Goal: Task Accomplishment & Management: Use online tool/utility

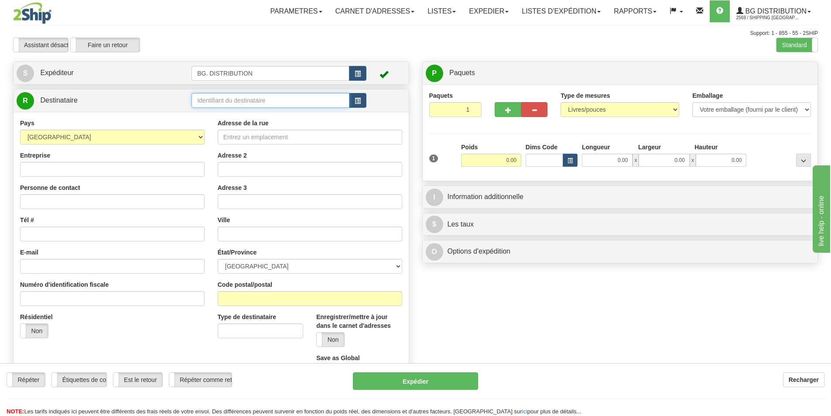
click at [226, 99] on input "text" at bounding box center [270, 100] width 158 height 15
click at [810, 44] on label "Standard" at bounding box center [796, 45] width 41 height 14
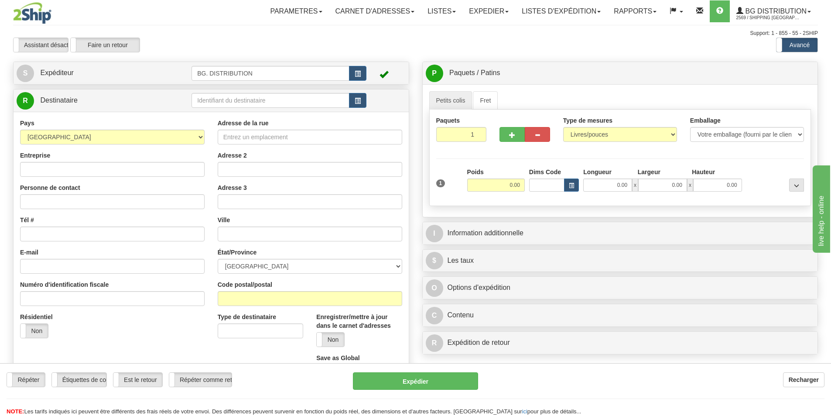
click at [220, 99] on div at bounding box center [415, 208] width 831 height 416
click at [219, 100] on input "text" at bounding box center [270, 100] width 158 height 15
type input "20174"
click button "Supprimer" at bounding box center [0, 0] width 0 height 0
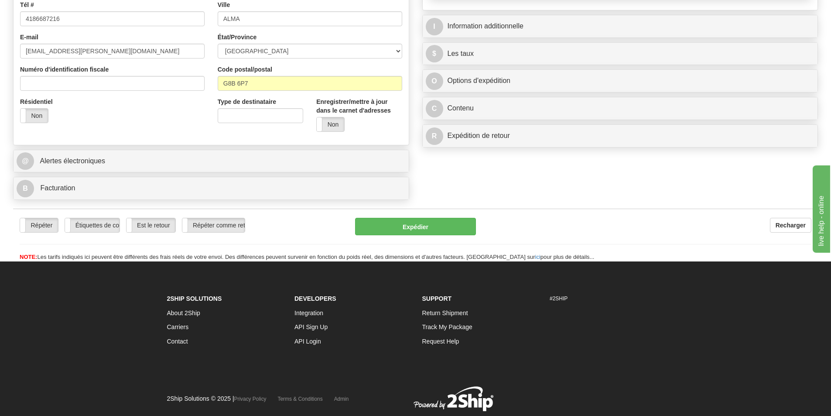
scroll to position [218, 0]
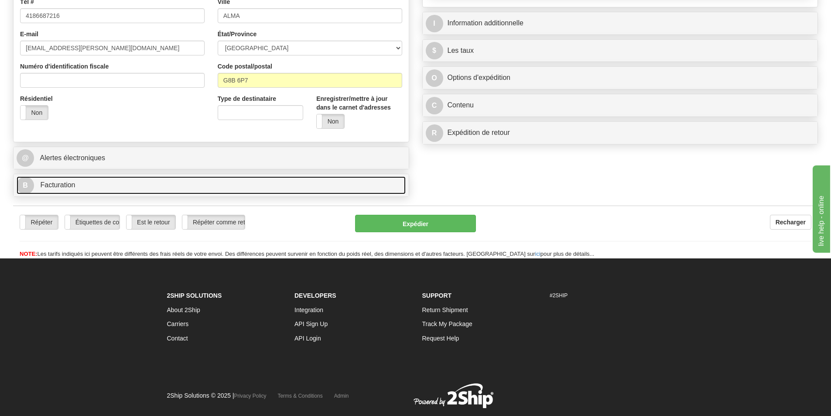
type input "0.00"
click at [84, 185] on link "B Facturation" at bounding box center [211, 185] width 389 height 18
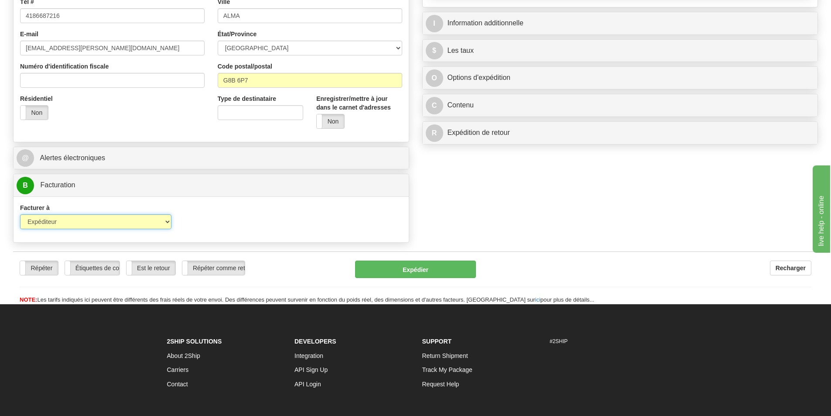
click at [149, 223] on select "Expéditeur Destinataire Tierce personne Collecter" at bounding box center [95, 221] width 151 height 15
select select "2"
click at [20, 214] on select "Expéditeur Destinataire Tierce personne Collecter" at bounding box center [95, 221] width 151 height 15
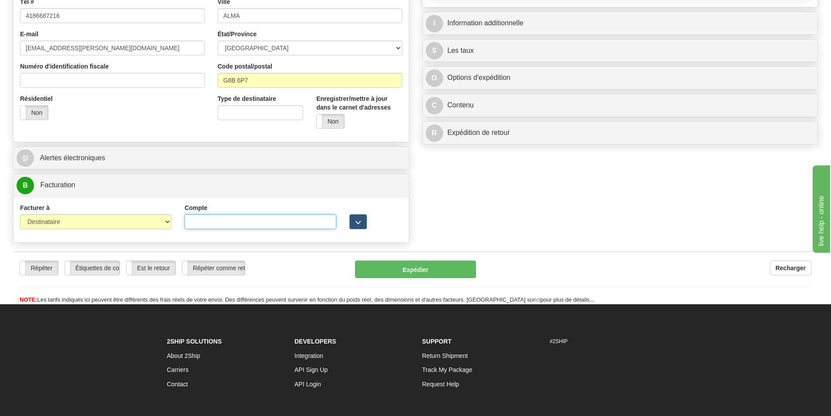
click at [215, 219] on input "Compte" at bounding box center [260, 221] width 151 height 15
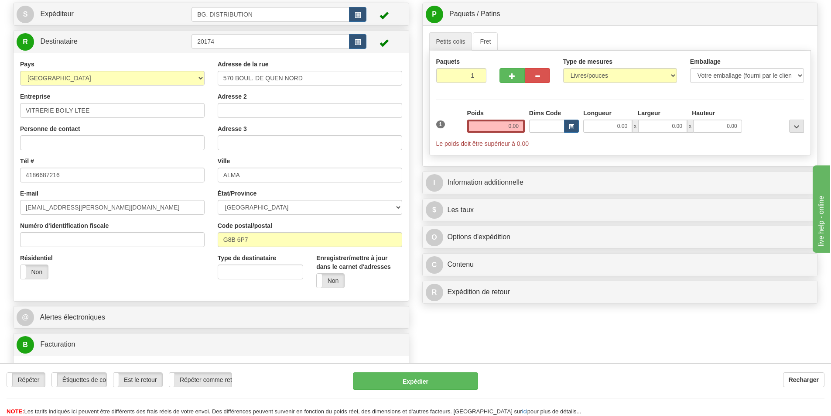
scroll to position [44, 0]
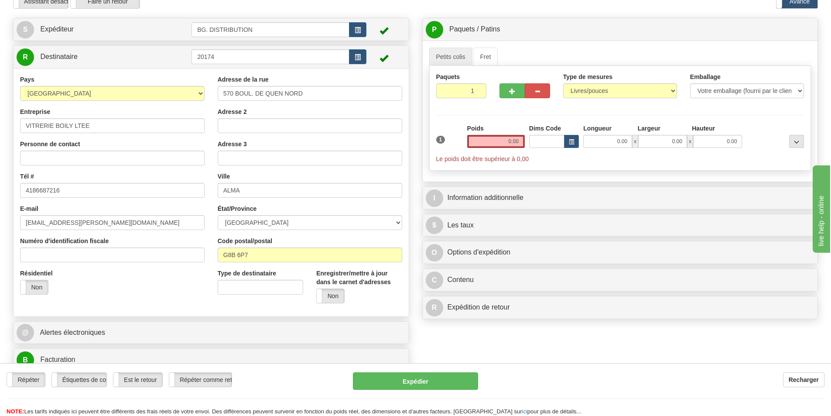
type input "406430"
click at [492, 140] on input "0.00" at bounding box center [496, 141] width 58 height 13
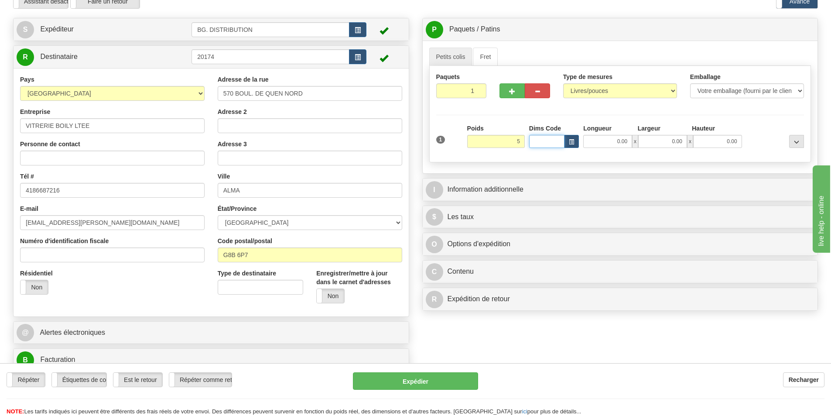
type input "5.00"
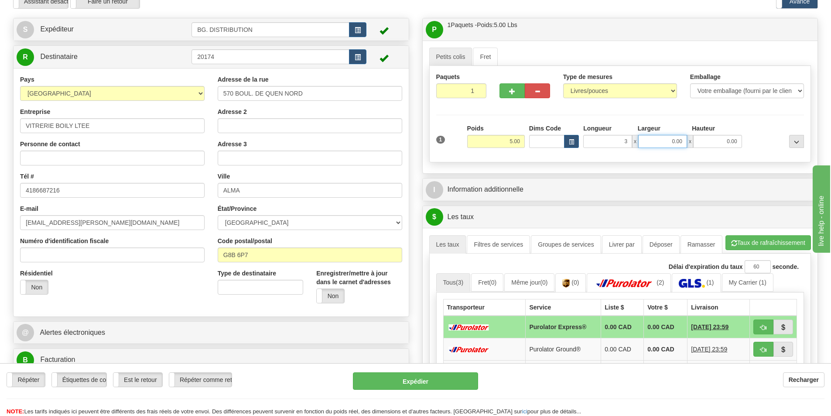
type input "3.00"
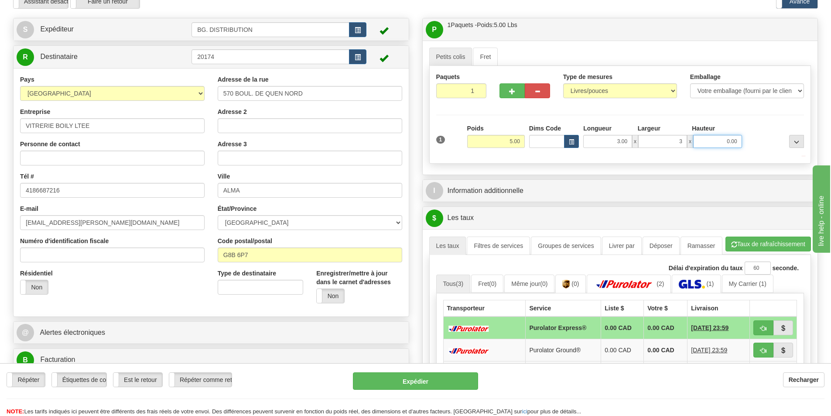
type input "3.00"
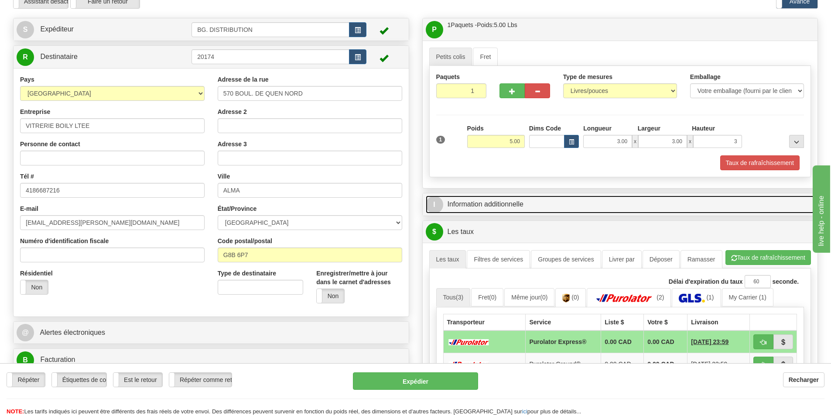
type input "3.00"
click at [531, 205] on link "I Information additionnelle" at bounding box center [620, 204] width 389 height 18
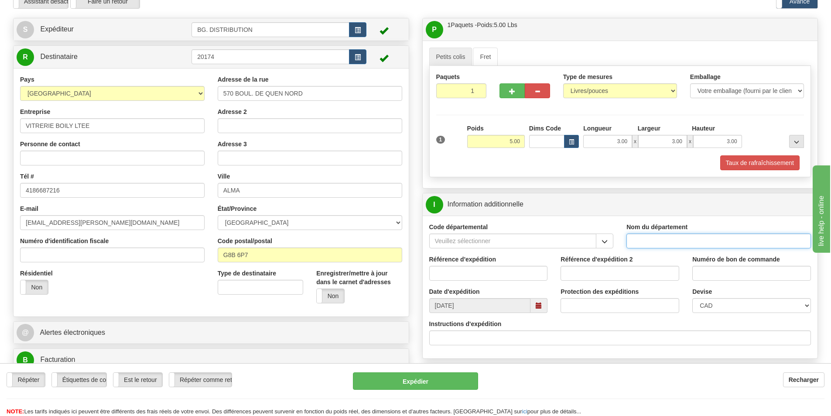
click at [642, 243] on input "Nom du département" at bounding box center [718, 240] width 185 height 15
type input "."
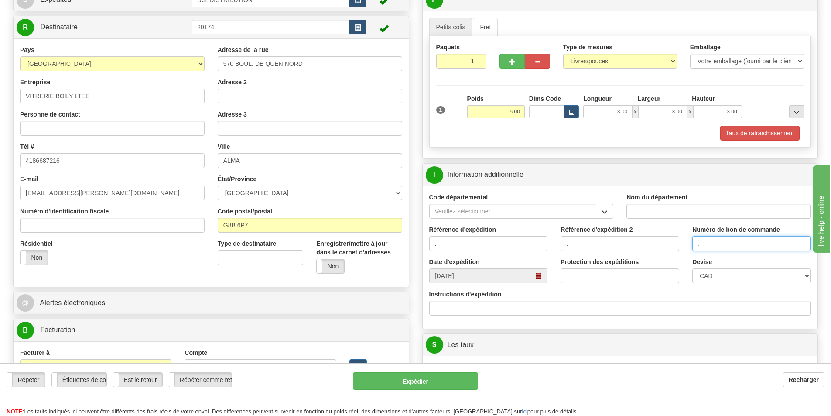
scroll to position [131, 0]
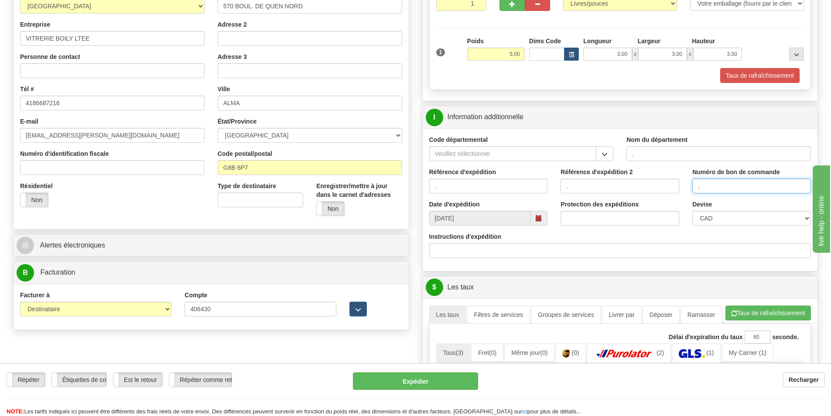
type input "."
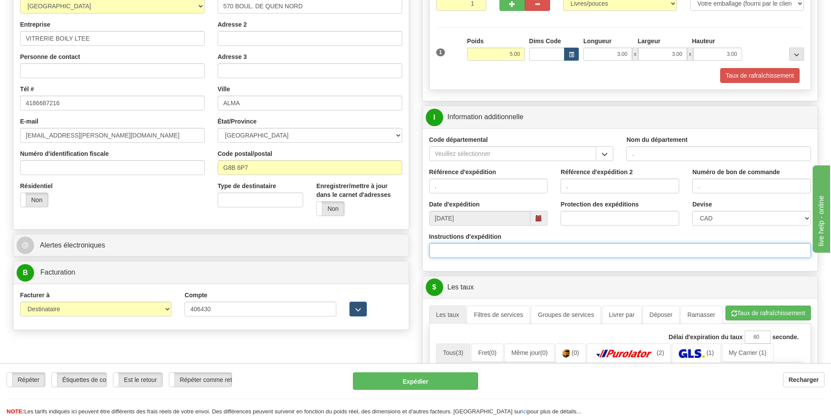
click at [535, 251] on input "Instructions d'expédition" at bounding box center [620, 250] width 382 height 15
type input "3"
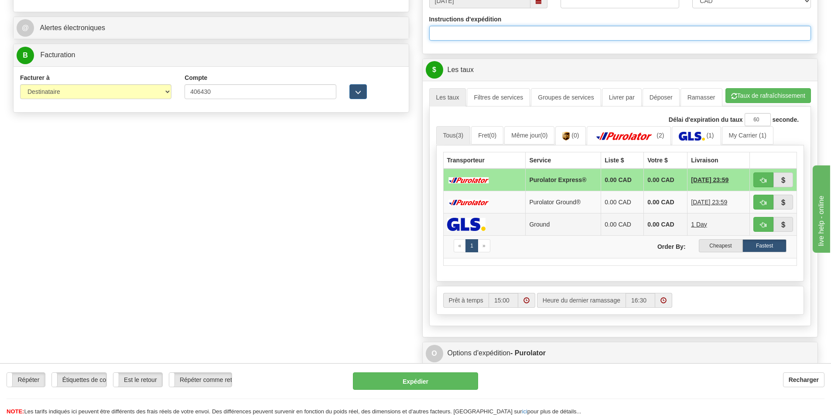
scroll to position [349, 0]
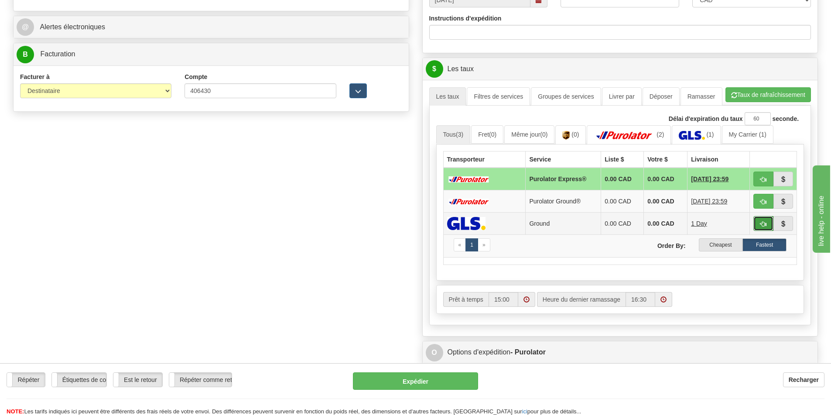
click at [759, 222] on button "button" at bounding box center [763, 223] width 20 height 15
type input "1"
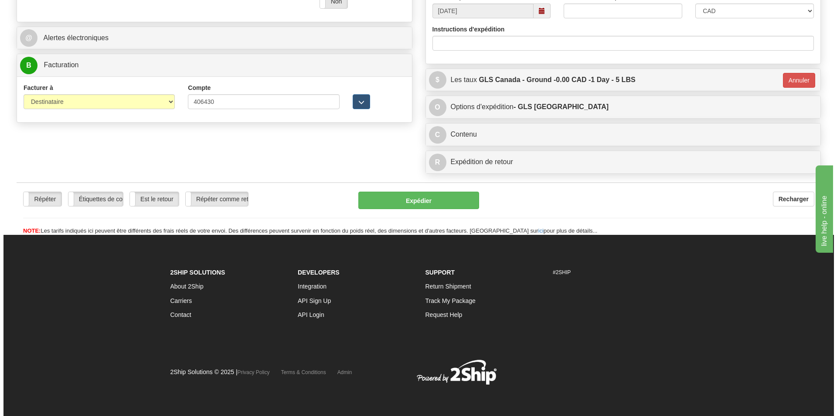
scroll to position [338, 0]
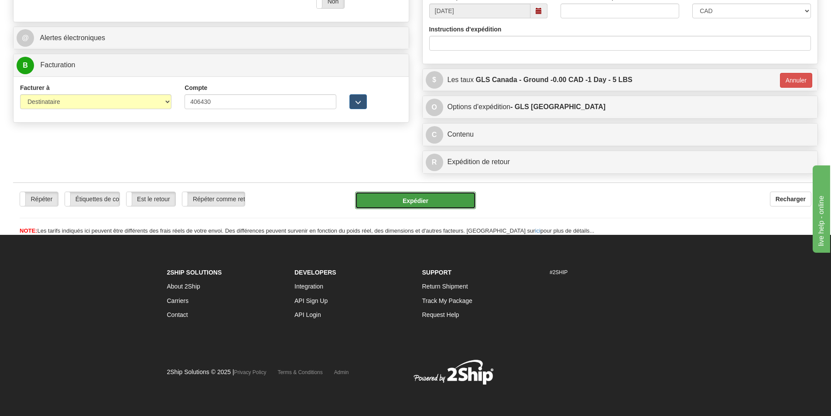
click at [416, 192] on button "Expédier" at bounding box center [415, 199] width 121 height 17
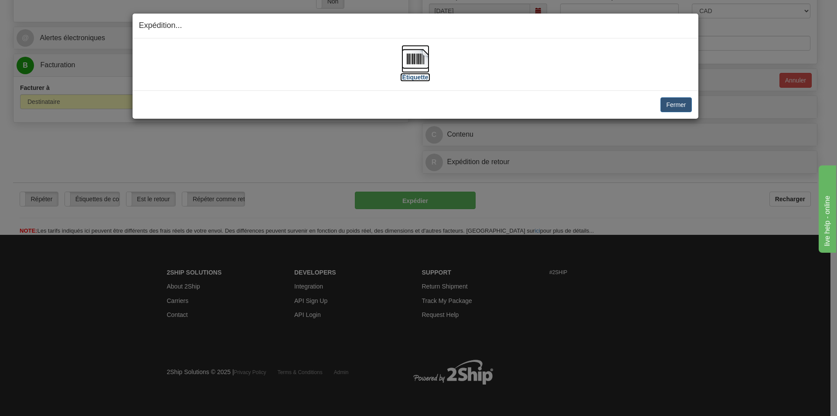
click at [419, 64] on img at bounding box center [416, 59] width 28 height 28
click at [678, 103] on button "Fermer" at bounding box center [676, 104] width 31 height 15
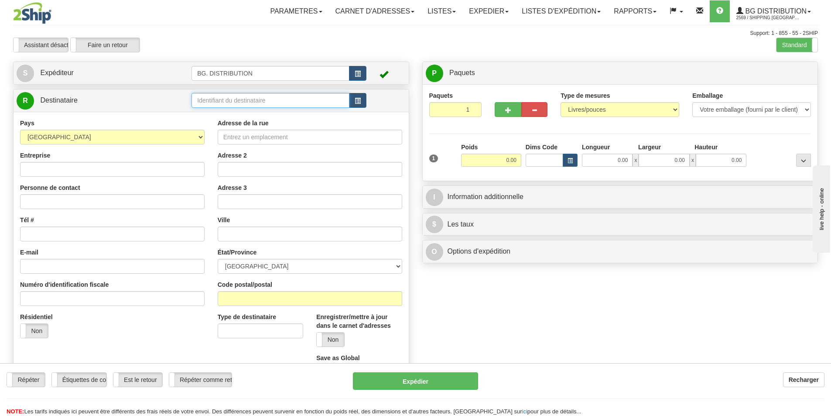
click at [228, 97] on input "text" at bounding box center [270, 100] width 158 height 15
click at [221, 103] on input "text" at bounding box center [270, 100] width 158 height 15
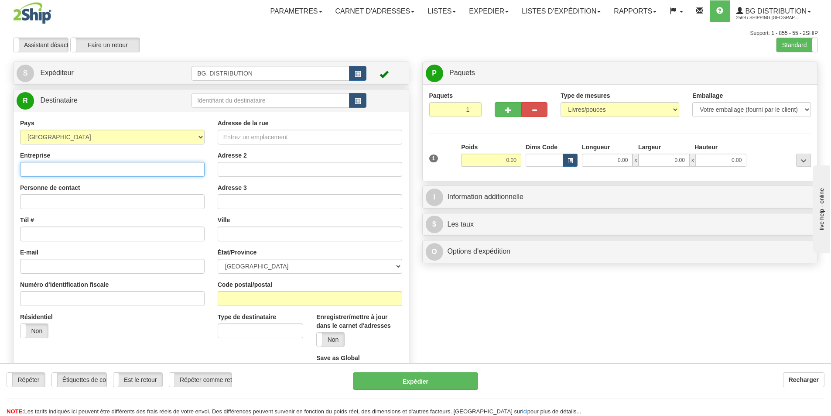
click at [122, 168] on input "Entreprise" at bounding box center [112, 169] width 185 height 15
type input "walker security"
click at [224, 140] on input "Adresse de la rue" at bounding box center [310, 137] width 185 height 15
type input "4056 meadobrook drive"
click at [254, 230] on input "text" at bounding box center [310, 233] width 185 height 15
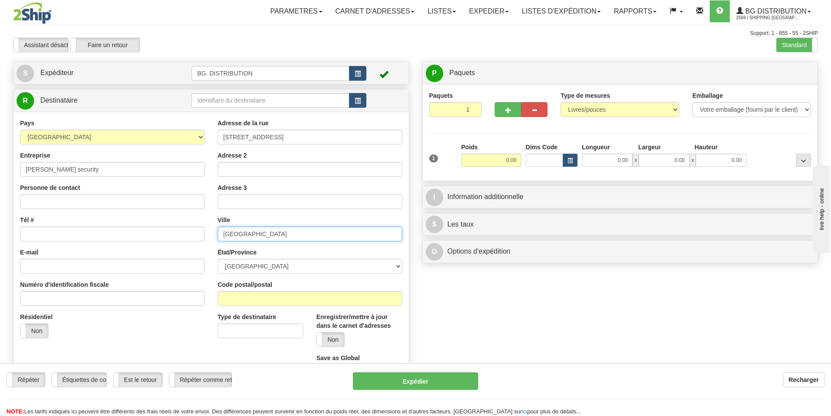
type input "london"
click at [261, 263] on select "ALBERTA BRITISH COLUMBIA MANITOBA NEW BRUNSWICK NEWFOUNDLAND NOVA SCOTIA NUNAVU…" at bounding box center [310, 266] width 185 height 15
select select "ON"
click at [218, 259] on select "ALBERTA BRITISH COLUMBIA MANITOBA NEW BRUNSWICK NEWFOUNDLAND NOVA SCOTIA NUNAVU…" at bounding box center [310, 266] width 185 height 15
click at [251, 302] on input "Code postal/postal" at bounding box center [310, 298] width 185 height 15
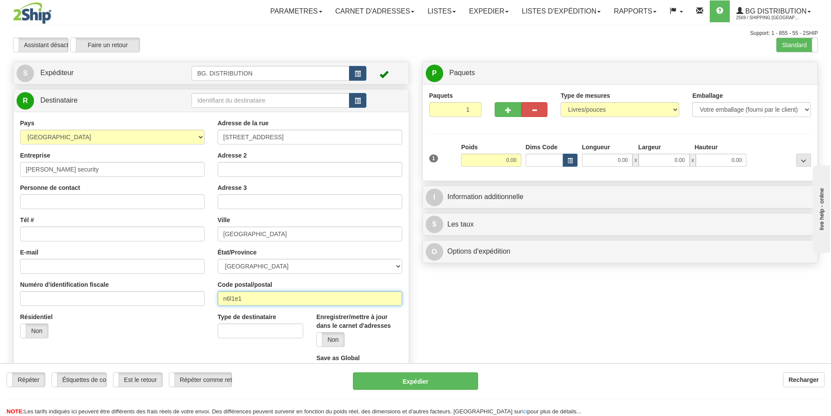
type input "n6l1e1"
click at [496, 157] on input "0.00" at bounding box center [491, 160] width 60 height 13
type input "5.00"
click at [664, 164] on input "0.00" at bounding box center [664, 160] width 51 height 13
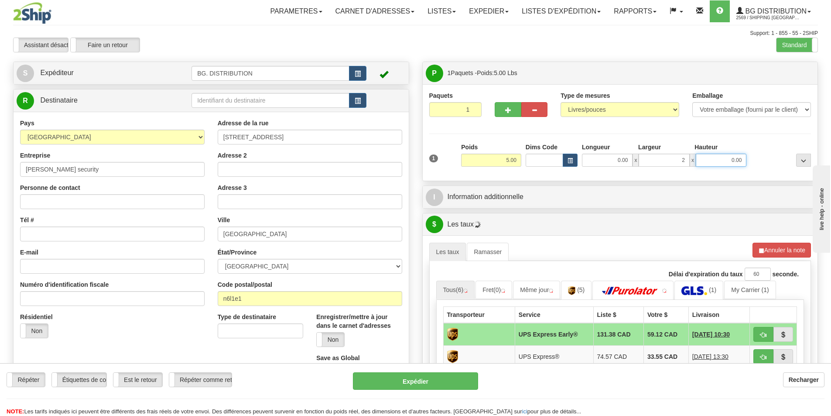
type input "2.00"
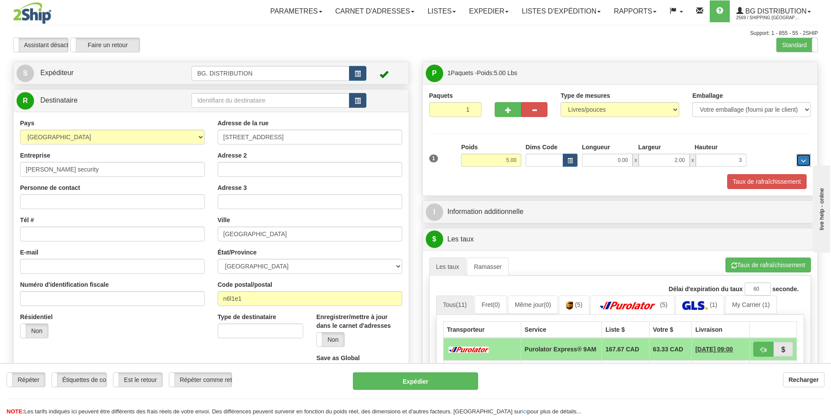
type input "3.00"
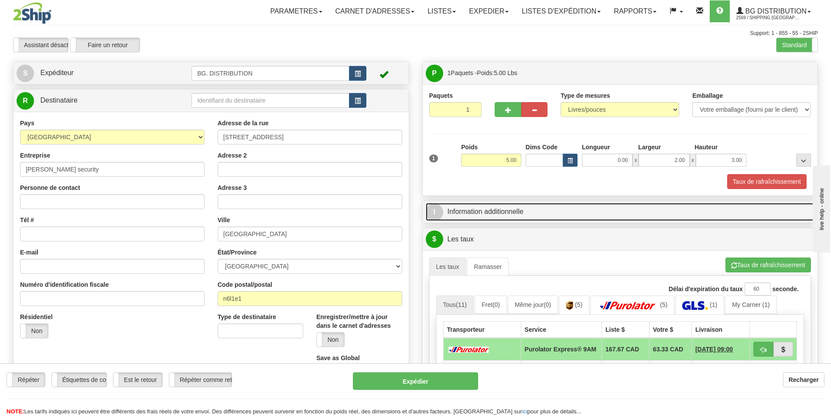
click at [607, 213] on link "I Information additionnelle" at bounding box center [620, 212] width 389 height 18
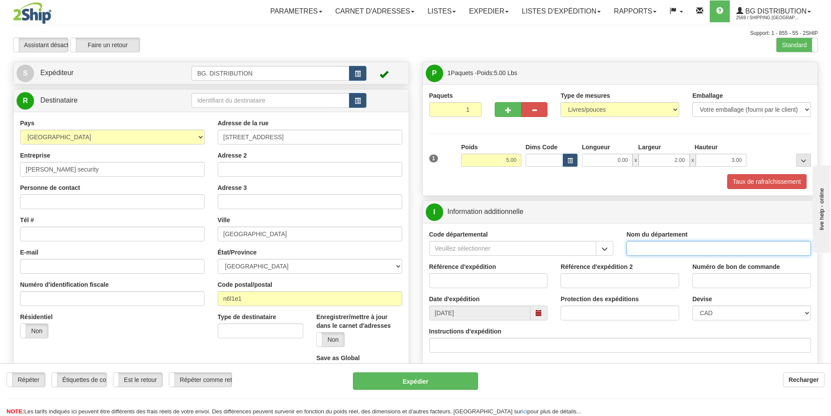
click at [658, 249] on input "Nom du département" at bounding box center [718, 248] width 185 height 15
type input "."
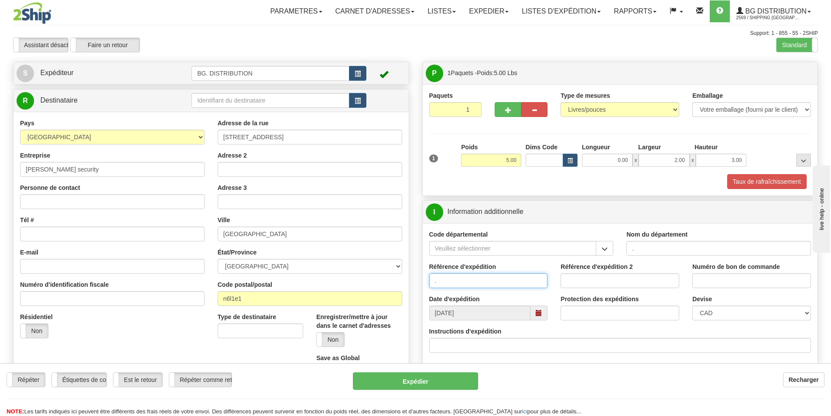
type input "."
type input ".."
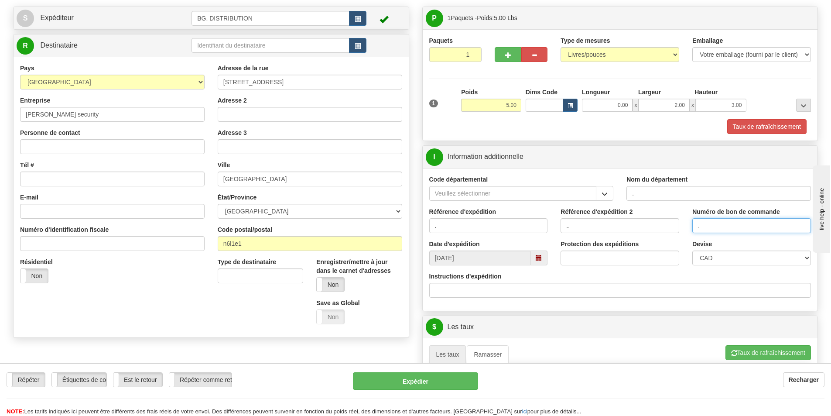
scroll to position [131, 0]
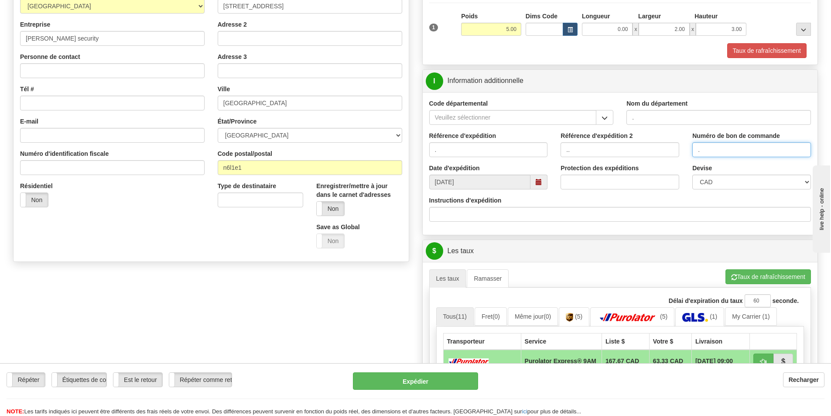
type input "."
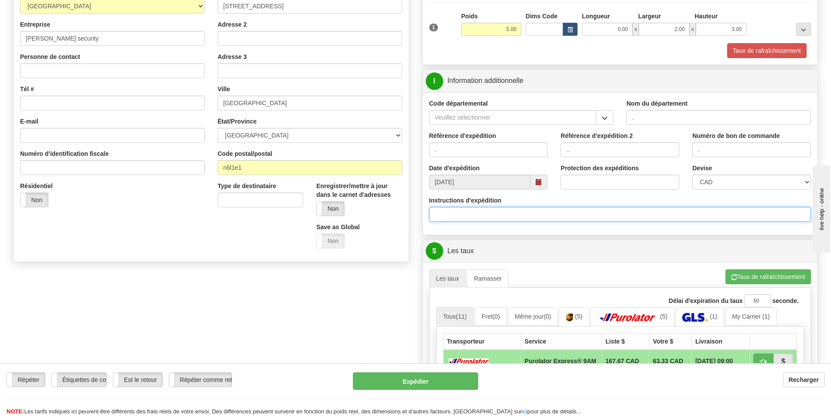
click at [479, 216] on input "Instructions d'expédition" at bounding box center [620, 214] width 382 height 15
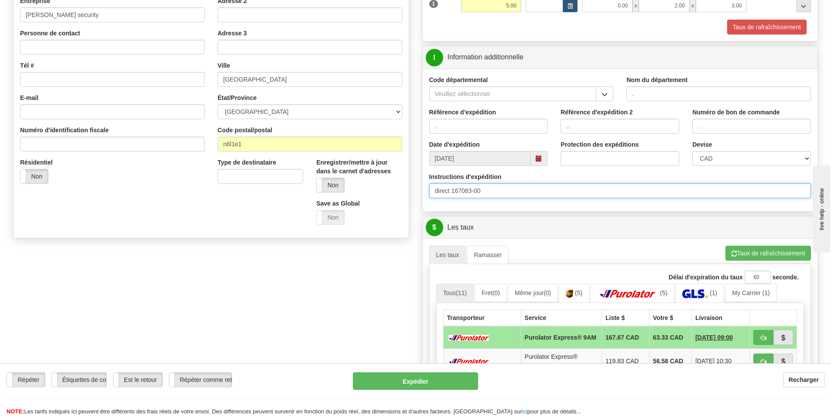
scroll to position [262, 0]
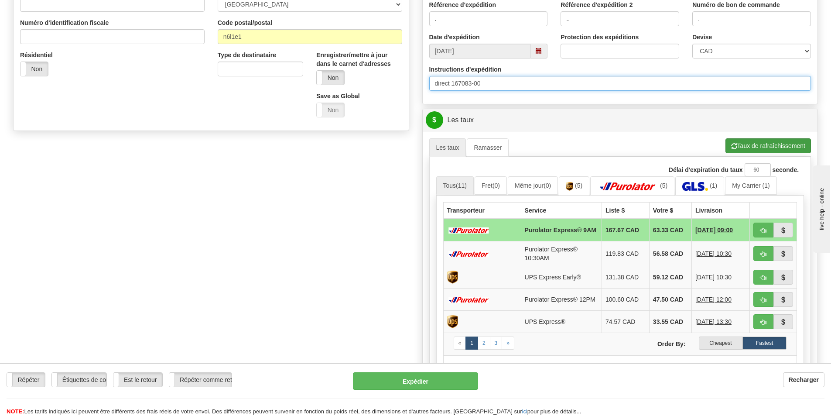
type input "direct 167083-00"
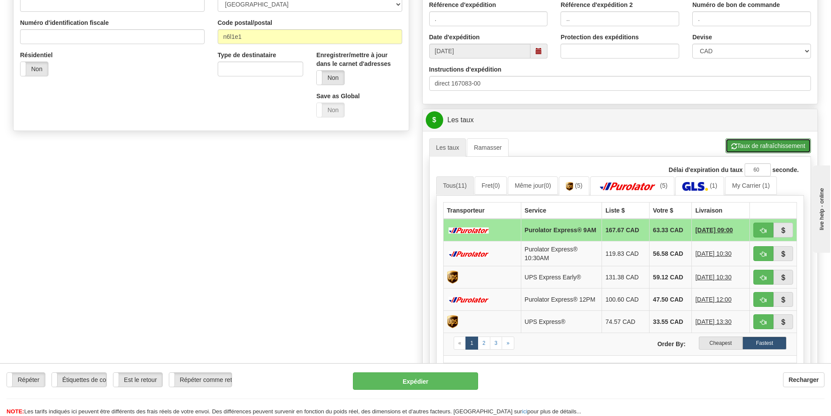
click at [760, 144] on button "Taux de rafraîchissement" at bounding box center [767, 145] width 85 height 15
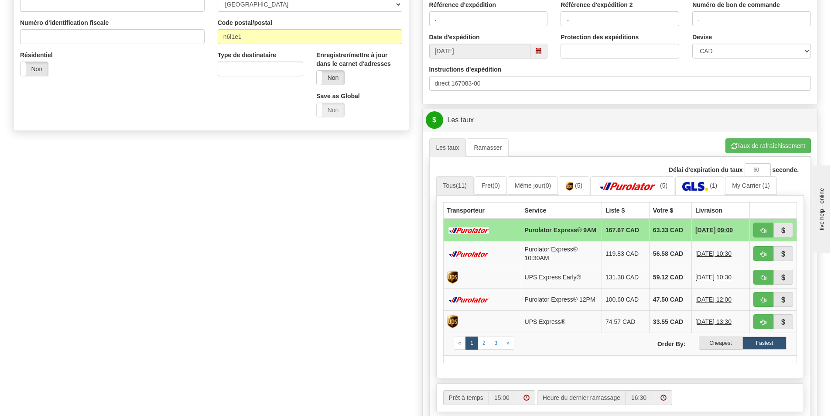
click at [727, 345] on label "Cheapest" at bounding box center [721, 342] width 44 height 13
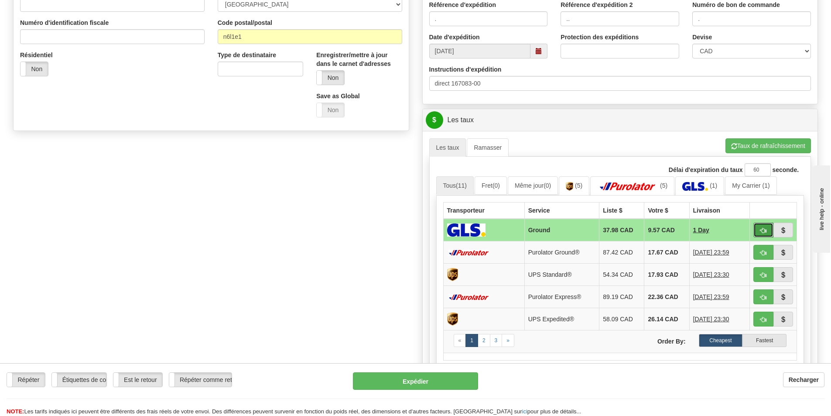
click at [756, 229] on button "button" at bounding box center [763, 229] width 20 height 15
type input "1"
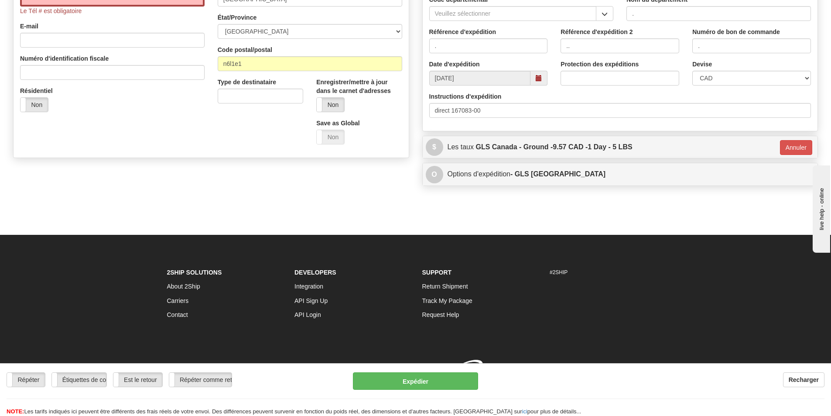
scroll to position [247, 0]
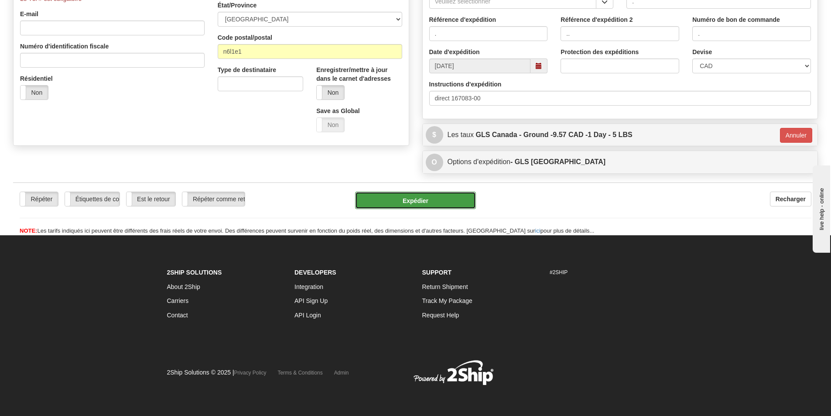
click at [420, 201] on button "Expédier" at bounding box center [415, 199] width 121 height 17
click at [426, 198] on button "Expédier" at bounding box center [415, 199] width 121 height 17
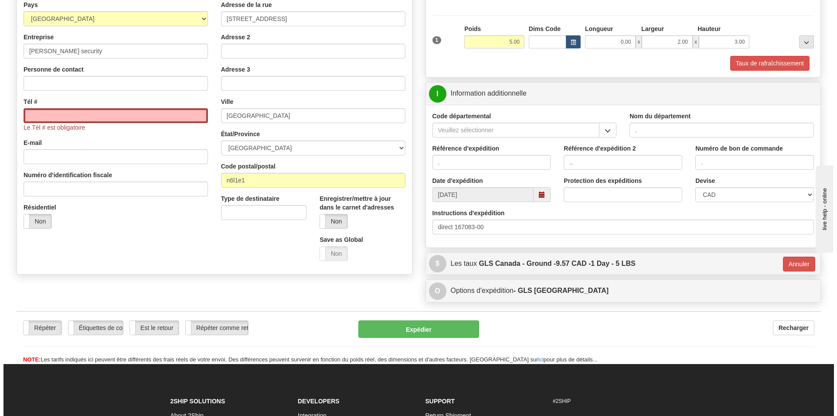
scroll to position [116, 0]
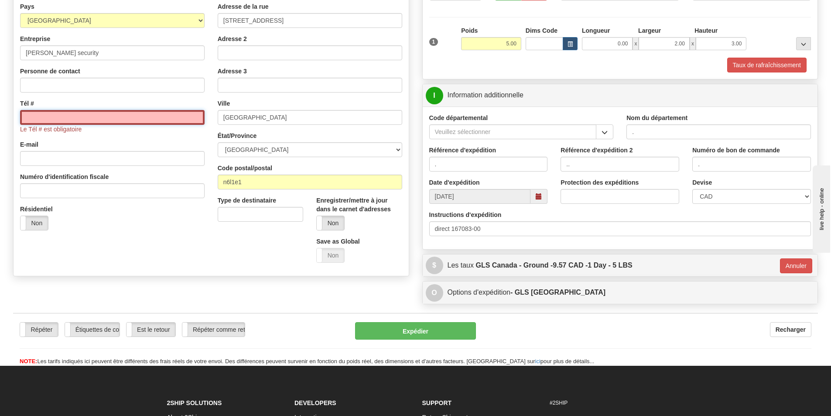
click at [62, 113] on input "Tél #" at bounding box center [112, 117] width 185 height 15
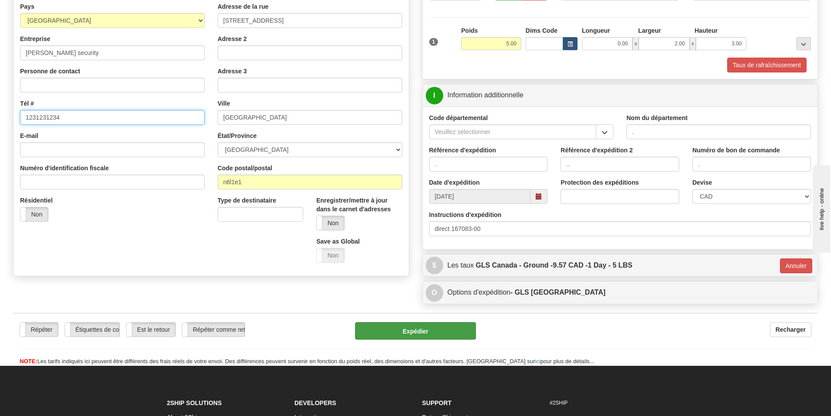
type input "1231231234"
click at [400, 333] on button "Expédier" at bounding box center [415, 330] width 121 height 17
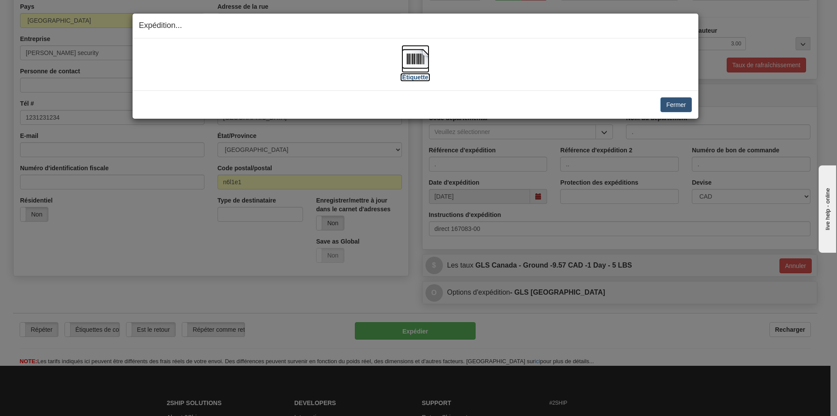
click at [417, 57] on img at bounding box center [416, 59] width 28 height 28
click at [688, 107] on button "Fermer" at bounding box center [676, 104] width 31 height 15
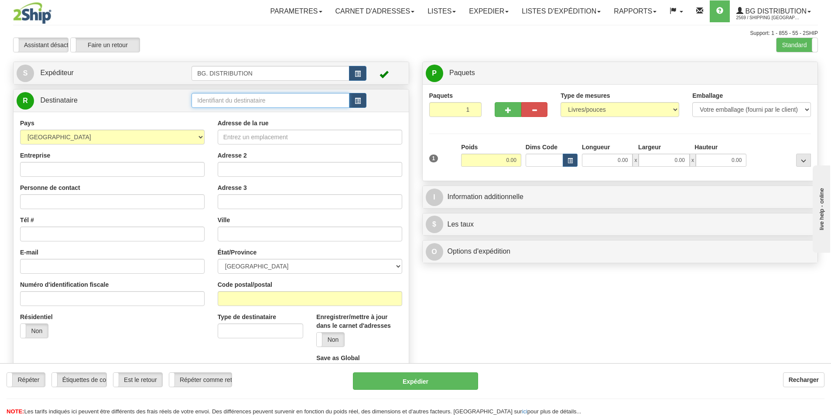
click at [210, 99] on input "text" at bounding box center [270, 100] width 158 height 15
click at [235, 110] on div "bg ott" at bounding box center [269, 114] width 150 height 10
type input "bg ott"
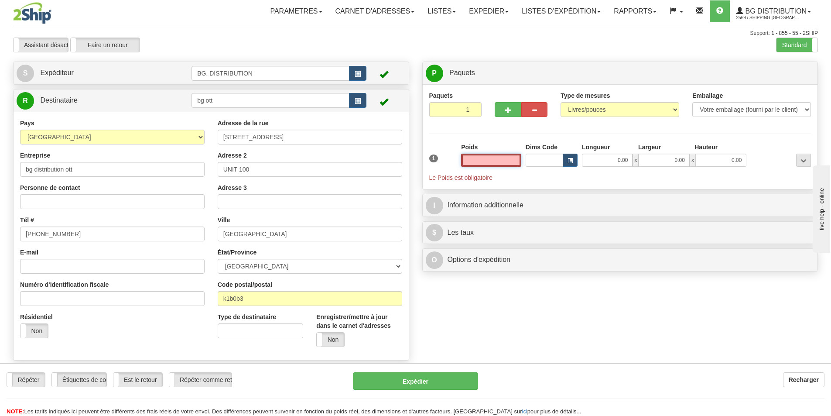
click at [508, 160] on input "text" at bounding box center [491, 160] width 60 height 13
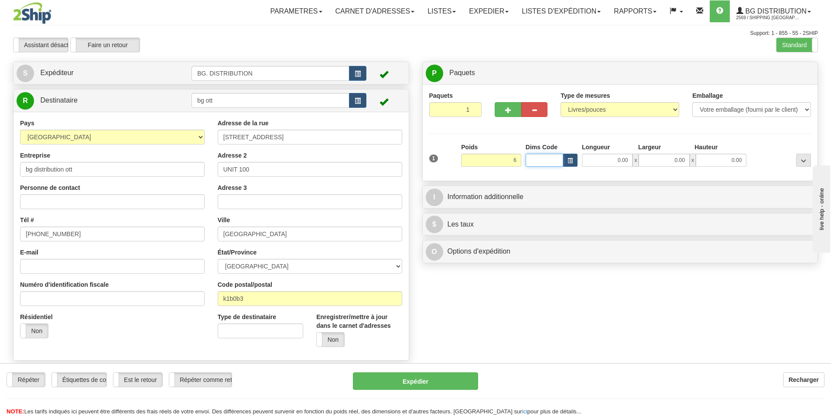
type input "6.00"
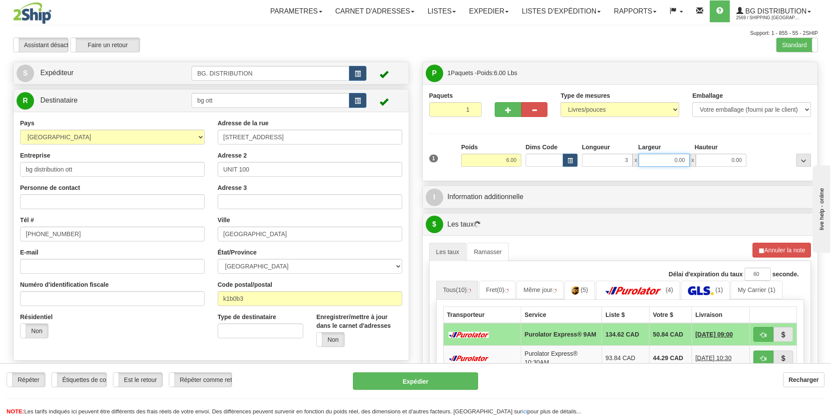
type input "3.00"
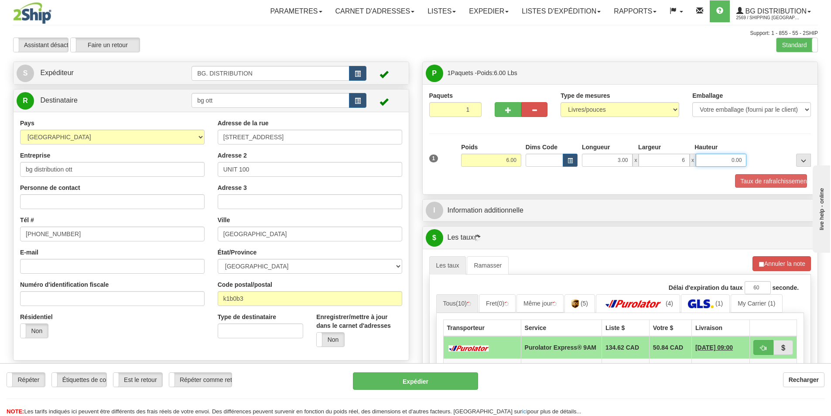
type input "6.00"
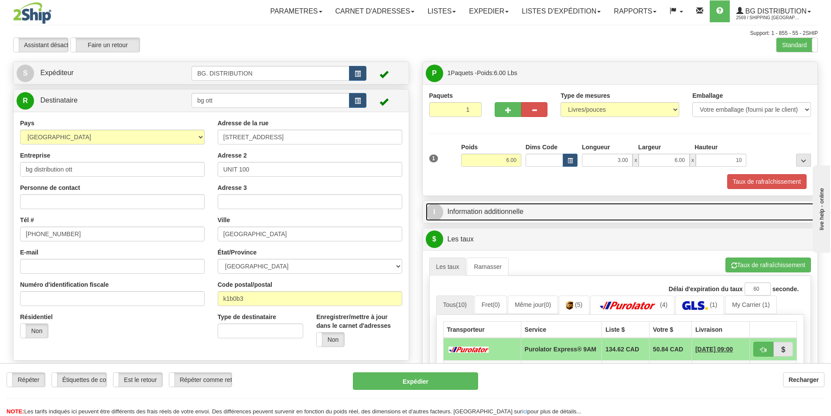
type input "10.00"
click at [458, 208] on link "I Information additionnelle" at bounding box center [620, 212] width 389 height 18
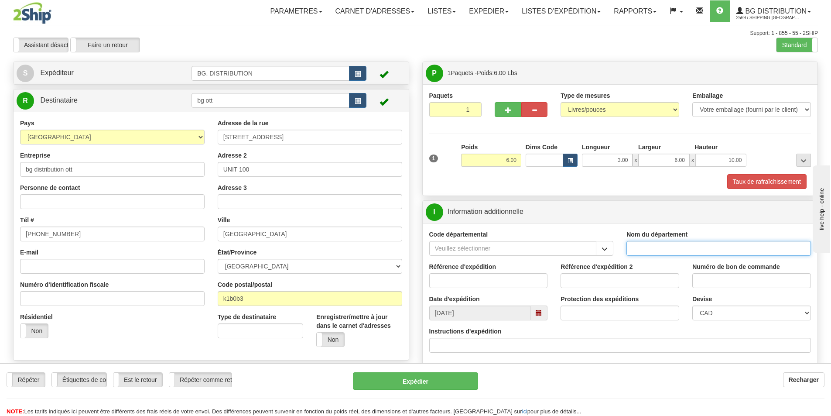
click at [679, 249] on input "Nom du département" at bounding box center [718, 248] width 185 height 15
type input "."
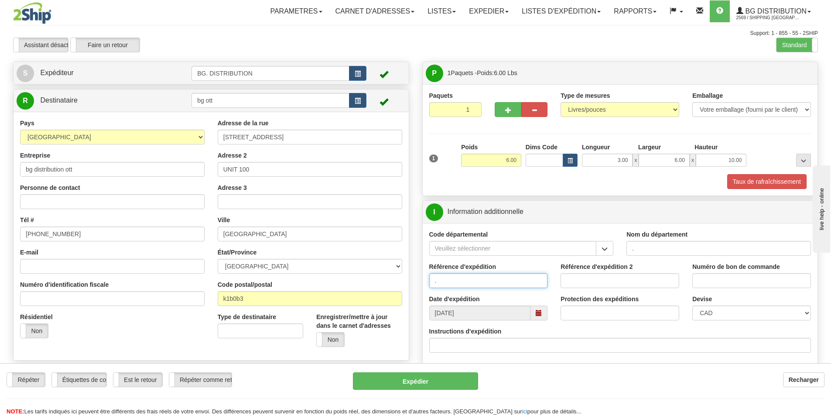
type input "."
type input ".."
type input "."
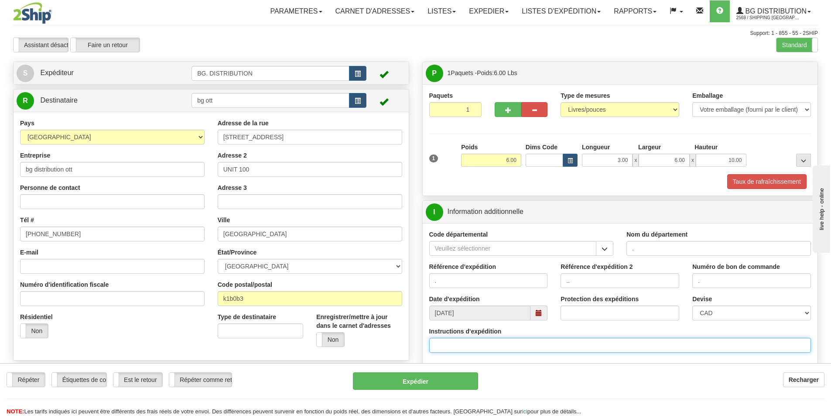
click at [498, 343] on input "Instructions d'expédition" at bounding box center [620, 345] width 382 height 15
click at [463, 344] on input "166934-00167073-00" at bounding box center [620, 345] width 382 height 15
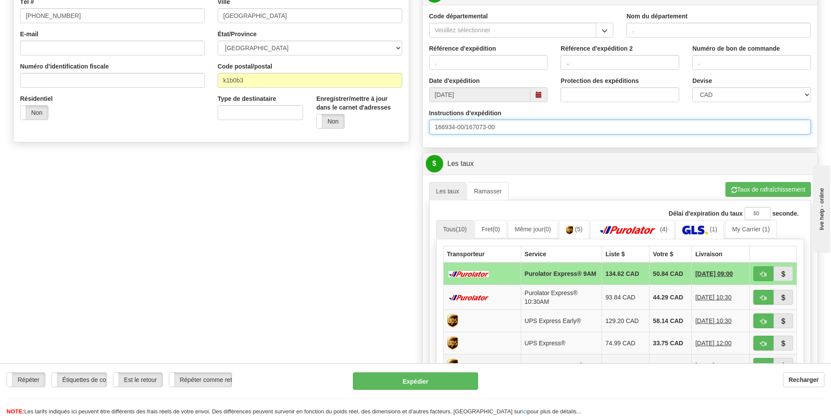
scroll to position [262, 0]
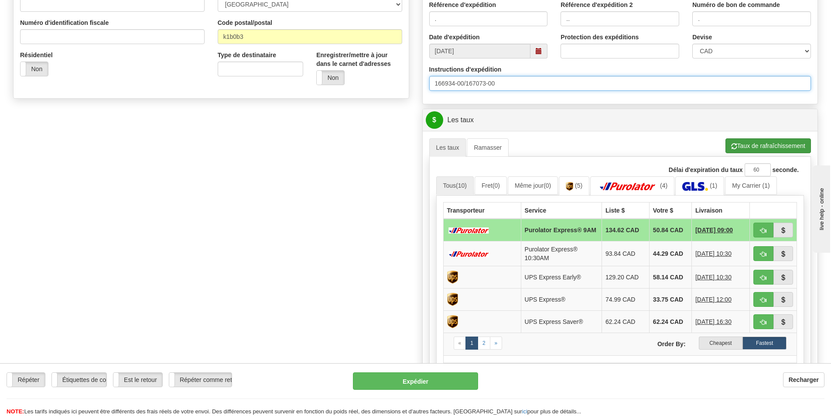
type input "166934-00/167073-00"
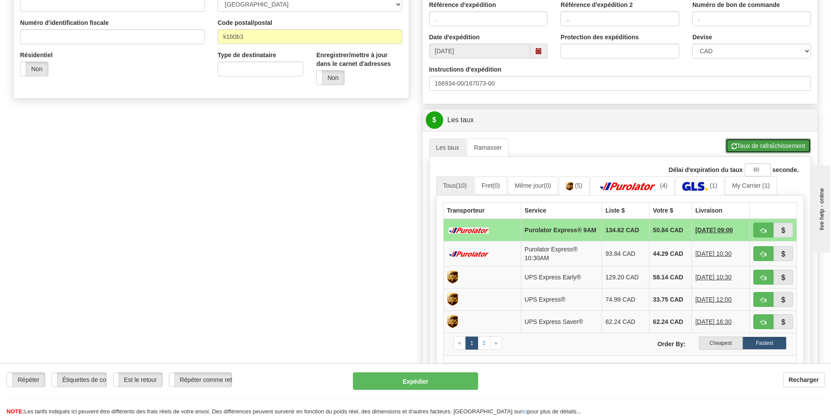
click at [752, 143] on button "Taux de rafraîchissement" at bounding box center [767, 145] width 85 height 15
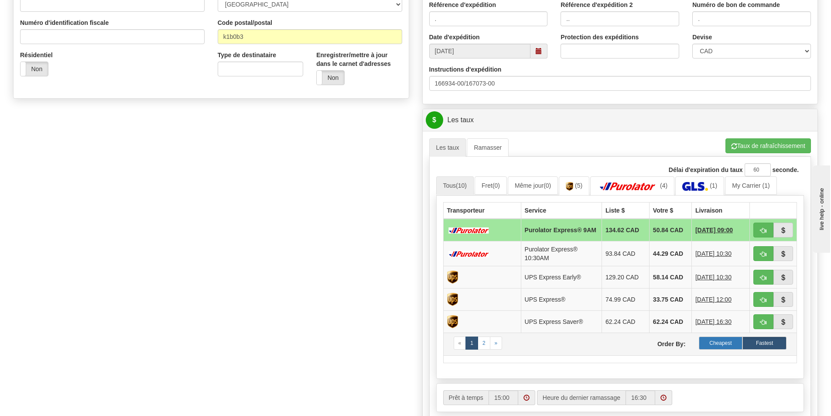
click at [714, 346] on label "Cheapest" at bounding box center [721, 342] width 44 height 13
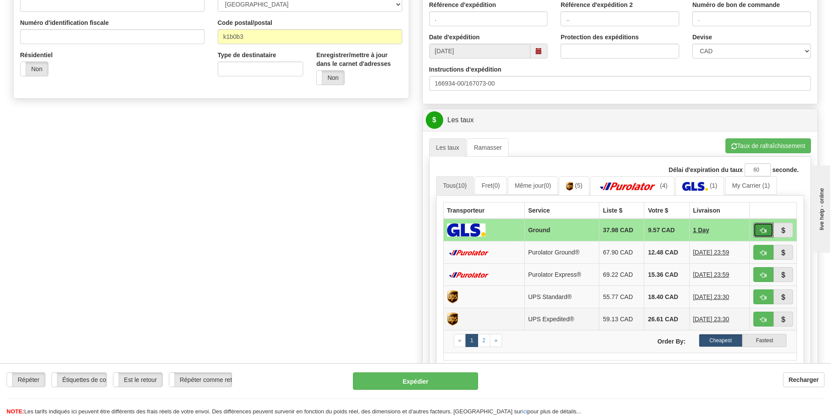
drag, startPoint x: 765, startPoint y: 233, endPoint x: 686, endPoint y: 319, distance: 116.7
click at [589, 383] on form "Pré-imprimer les documents du navire. Supprimer [GEOGRAPHIC_DATA] Unité de cons…" at bounding box center [415, 153] width 805 height 708
click at [757, 251] on button "button" at bounding box center [763, 252] width 20 height 15
type input "260"
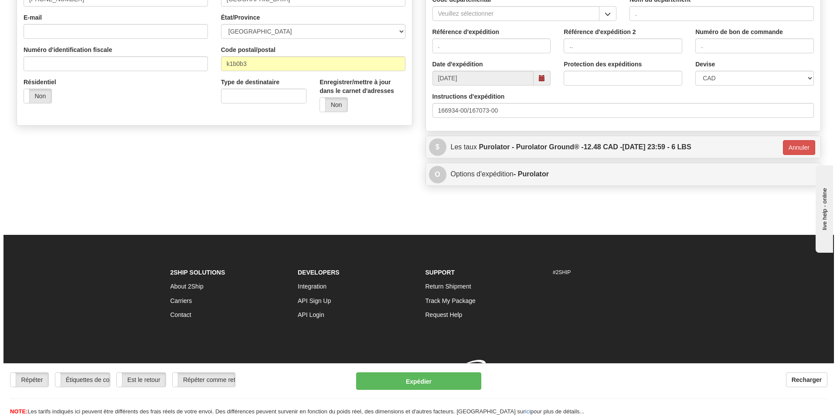
scroll to position [247, 0]
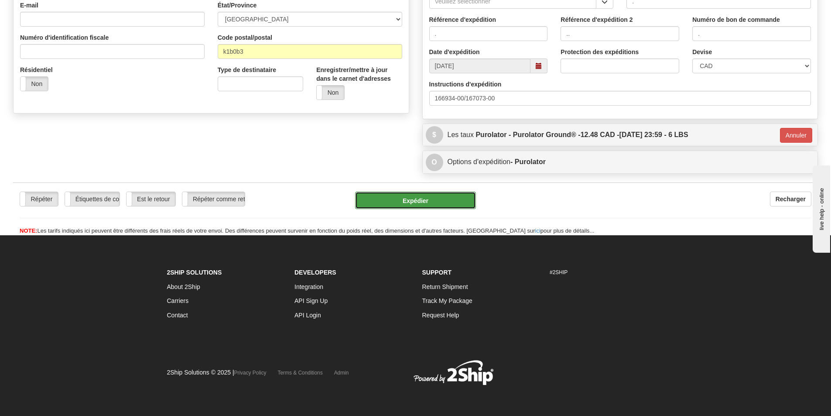
click at [395, 208] on button "Expédier" at bounding box center [415, 199] width 121 height 17
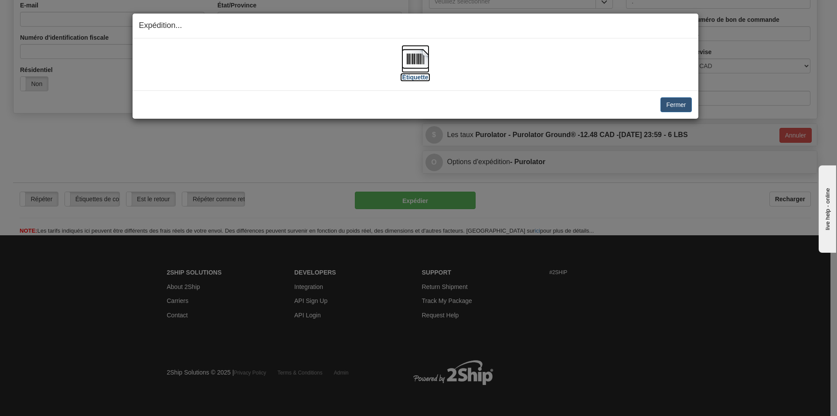
click at [416, 59] on img at bounding box center [416, 59] width 28 height 28
